Goal: Task Accomplishment & Management: Manage account settings

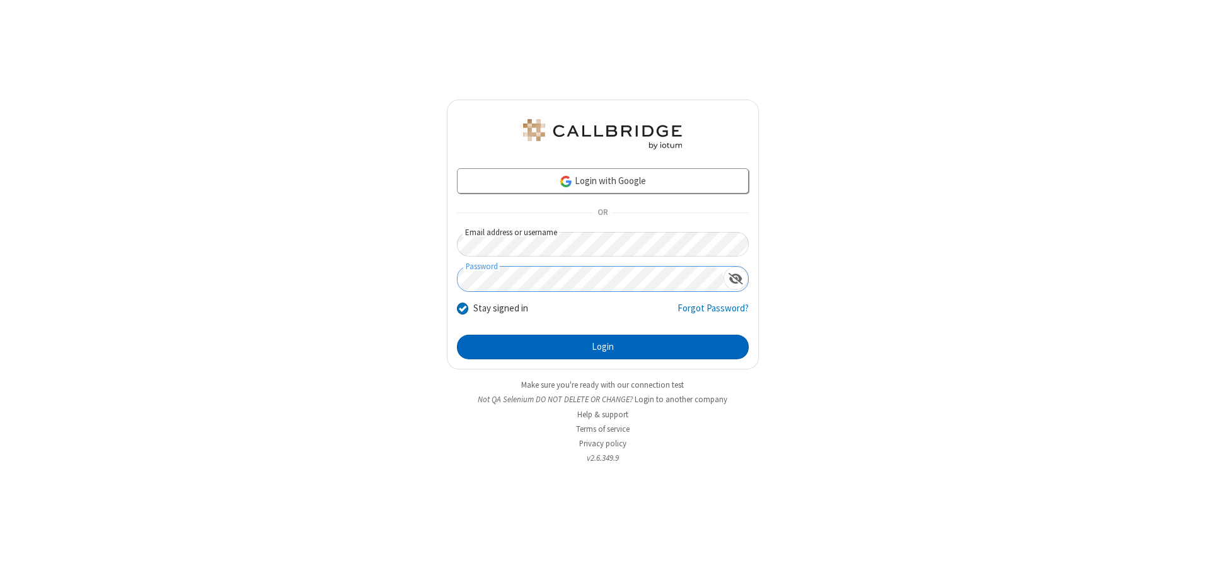
click at [603, 347] on button "Login" at bounding box center [603, 347] width 292 height 25
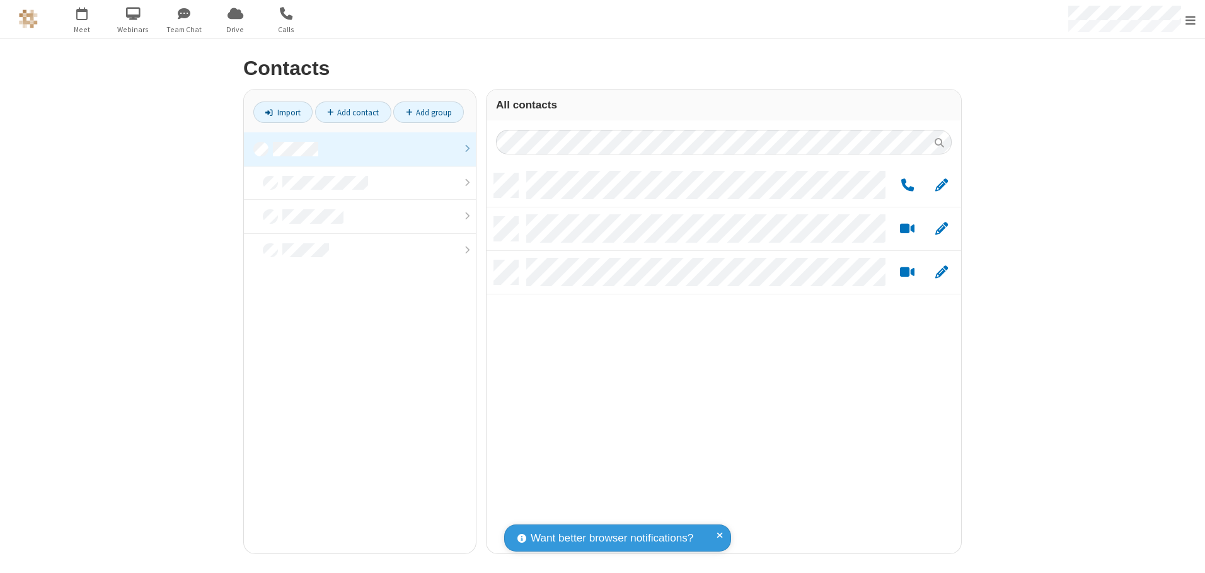
scroll to position [380, 465]
click at [360, 149] on link at bounding box center [360, 149] width 232 height 34
click at [429, 112] on link "Add group" at bounding box center [428, 112] width 71 height 21
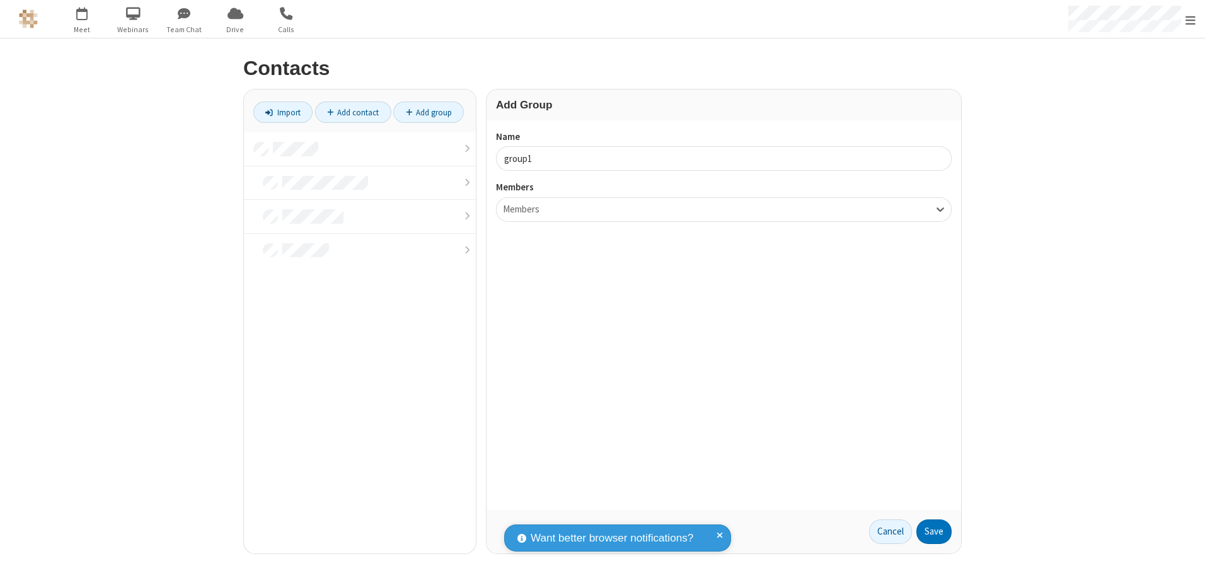
type input "group1"
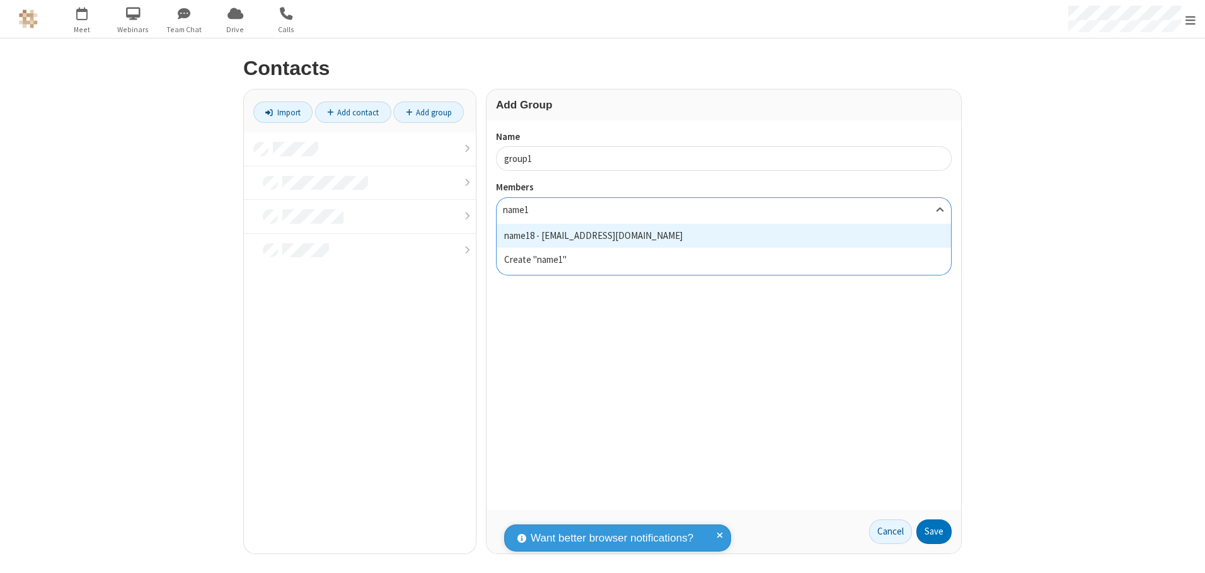
type input "name18"
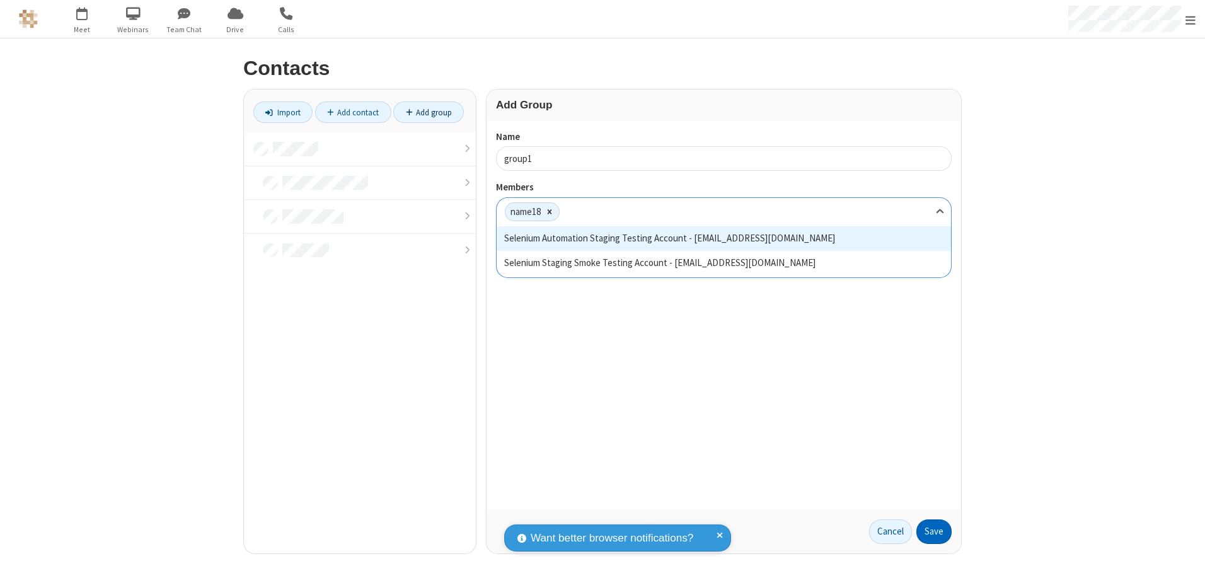
click at [934, 531] on button "Save" at bounding box center [934, 531] width 35 height 25
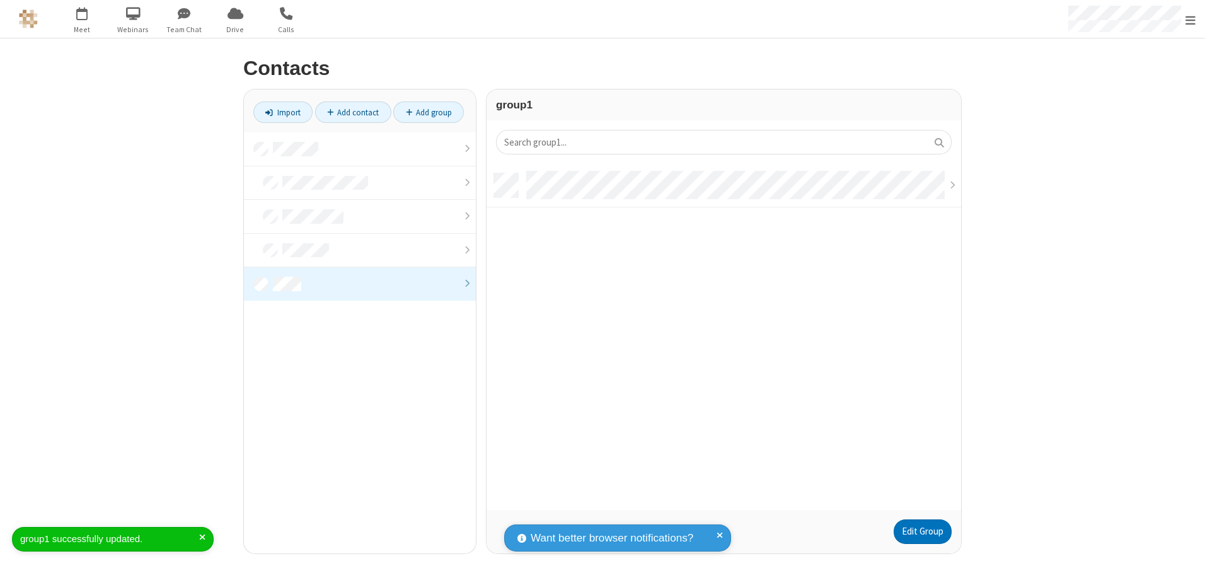
scroll to position [337, 465]
